Goal: Transaction & Acquisition: Purchase product/service

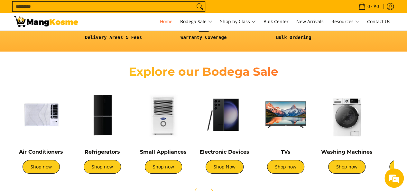
scroll to position [97, 0]
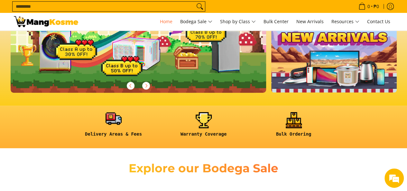
click at [111, 126] on link at bounding box center [114, 127] width 84 height 30
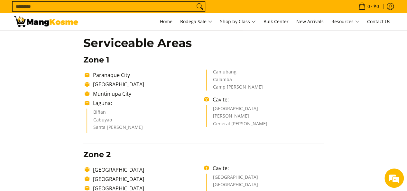
scroll to position [193, 0]
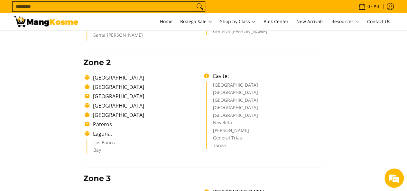
click at [110, 100] on ul "Makati City Manila City Pasig City Mandaluyong City San Juan City Pateros Lagun…" at bounding box center [203, 114] width 241 height 84
click at [110, 99] on li "Pasig City" at bounding box center [147, 96] width 114 height 8
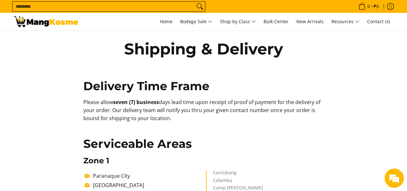
scroll to position [0, 0]
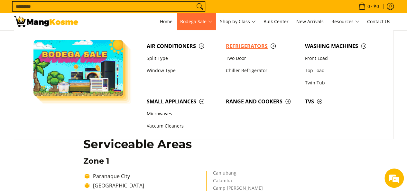
click at [272, 47] on span "Refrigerators" at bounding box center [262, 46] width 73 height 8
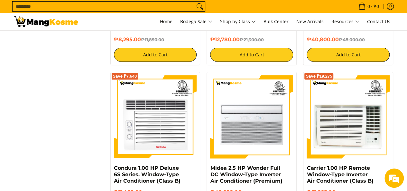
scroll to position [1256, 0]
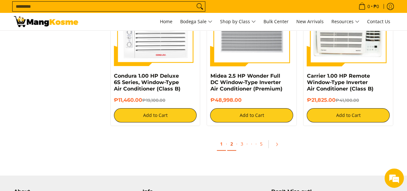
click at [228, 148] on link "2" at bounding box center [231, 144] width 9 height 13
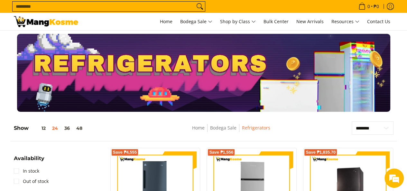
drag, startPoint x: 111, startPoint y: 21, endPoint x: 105, endPoint y: 21, distance: 5.5
click at [110, 23] on nav "0 Log in Create an Account Search... Home" at bounding box center [239, 21] width 309 height 17
click at [44, 127] on button "12" at bounding box center [39, 128] width 20 height 5
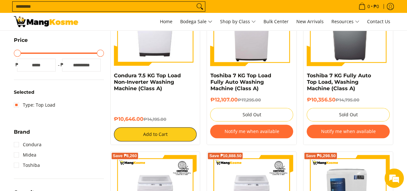
scroll to position [108, 0]
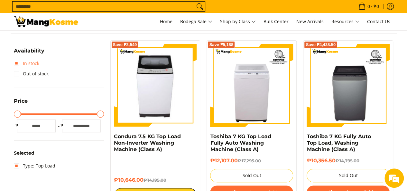
click at [19, 63] on link "In stock" at bounding box center [26, 63] width 25 height 10
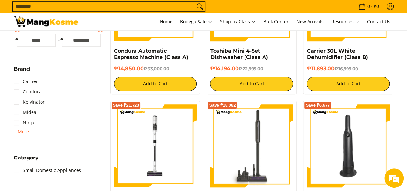
scroll to position [97, 0]
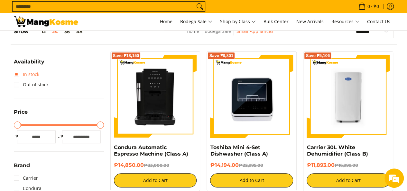
click at [17, 72] on link "In stock" at bounding box center [26, 74] width 25 height 10
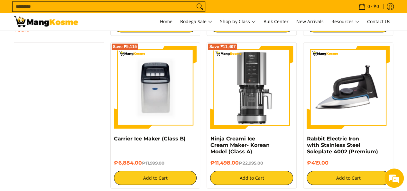
scroll to position [647, 0]
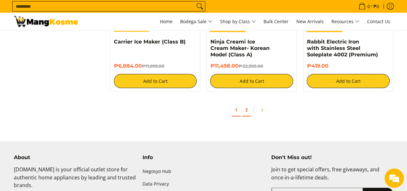
click at [249, 111] on link "2" at bounding box center [246, 109] width 9 height 13
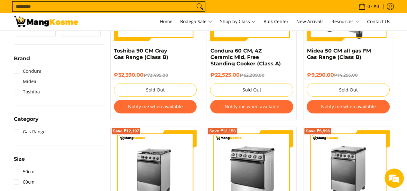
scroll to position [97, 0]
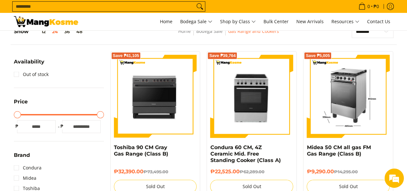
drag, startPoint x: 399, startPoint y: 55, endPoint x: 368, endPoint y: 54, distance: 30.9
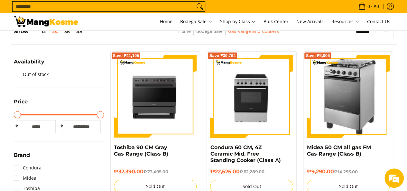
scroll to position [0, 0]
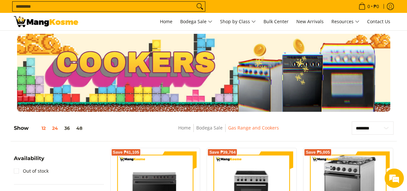
click at [46, 128] on button "12" at bounding box center [39, 128] width 20 height 5
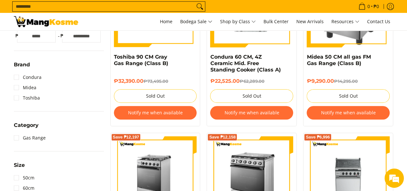
scroll to position [90, 0]
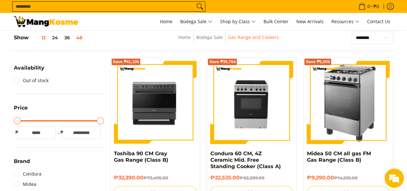
click at [80, 38] on button "48" at bounding box center [79, 37] width 13 height 5
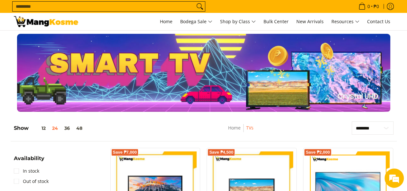
scroll to position [97, 0]
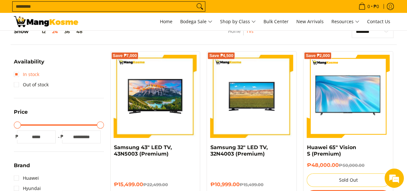
click at [21, 75] on link "In stock" at bounding box center [26, 74] width 25 height 10
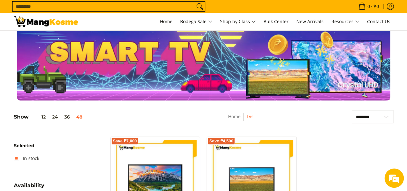
scroll to position [11, 0]
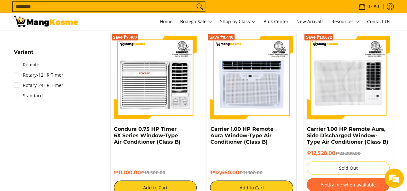
scroll to position [676, 0]
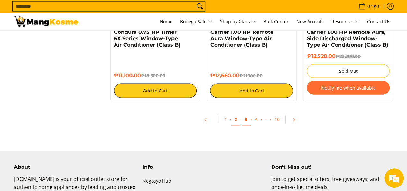
click at [246, 123] on link "3" at bounding box center [246, 119] width 9 height 13
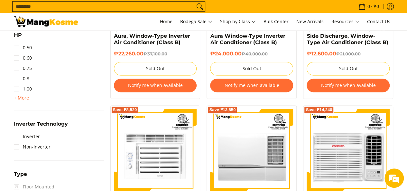
scroll to position [483, 0]
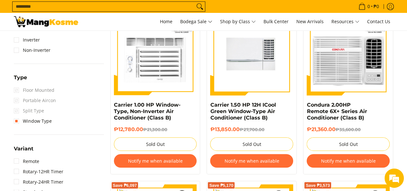
click at [264, 58] on img at bounding box center [251, 53] width 83 height 83
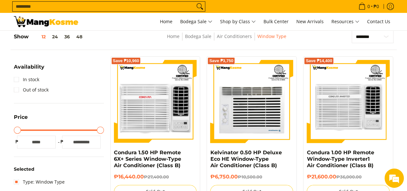
scroll to position [91, 0]
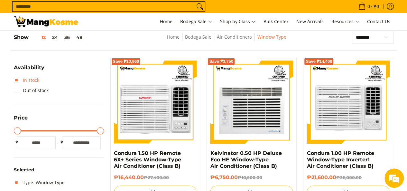
click at [19, 81] on link "In stock" at bounding box center [26, 80] width 25 height 10
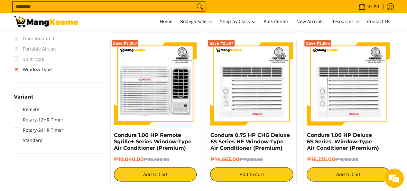
scroll to position [670, 0]
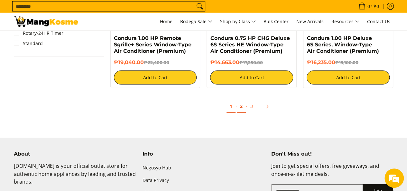
click at [242, 110] on link "2" at bounding box center [241, 106] width 9 height 13
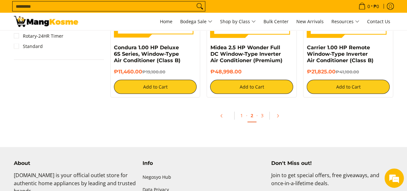
scroll to position [676, 0]
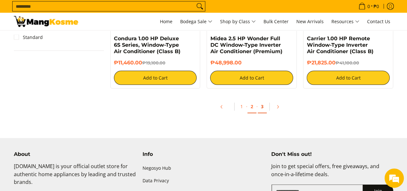
click at [260, 112] on link "3" at bounding box center [262, 106] width 9 height 13
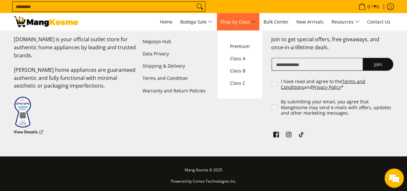
scroll to position [122, 0]
